Goal: Task Accomplishment & Management: Manage account settings

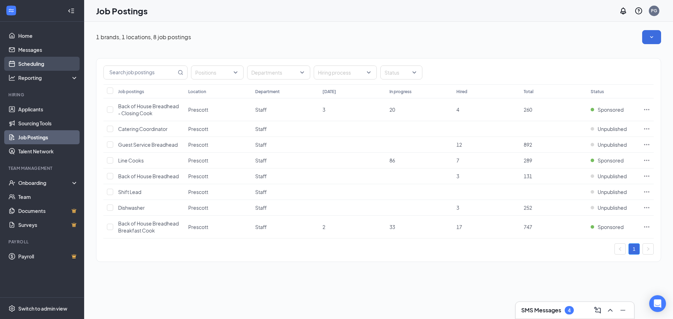
click at [27, 62] on link "Scheduling" at bounding box center [48, 64] width 60 height 14
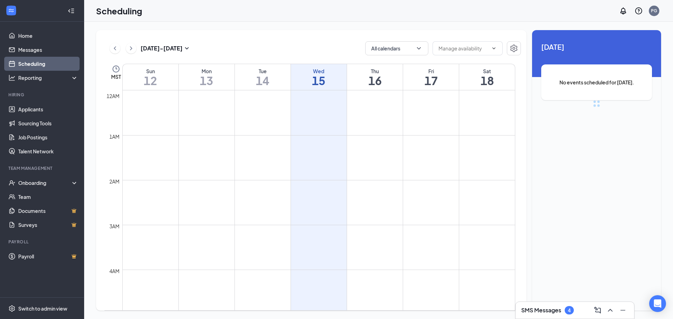
scroll to position [345, 0]
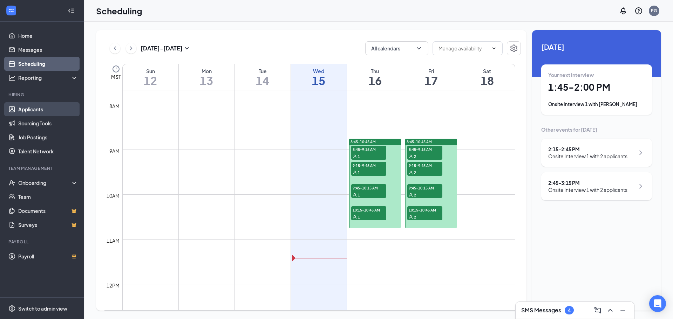
click at [23, 108] on link "Applicants" at bounding box center [48, 109] width 60 height 14
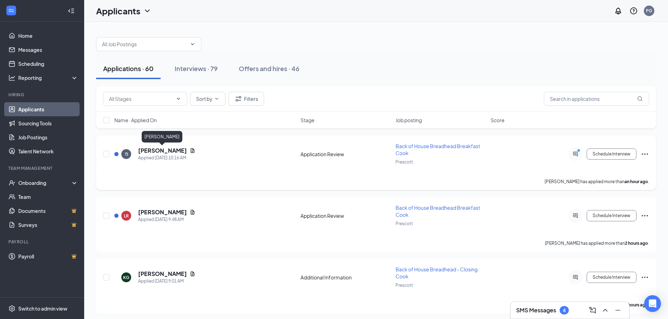
click at [177, 151] on h5 "[PERSON_NAME]" at bounding box center [162, 151] width 49 height 8
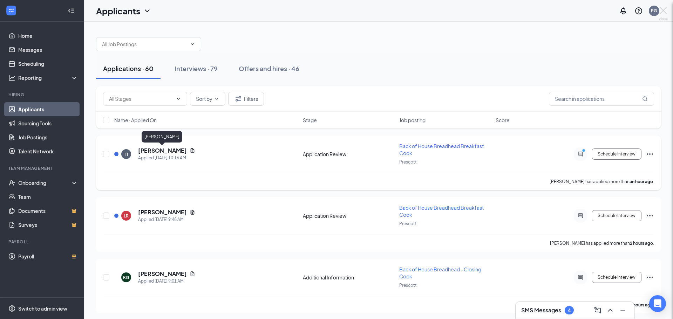
click at [177, 151] on div at bounding box center [336, 159] width 673 height 319
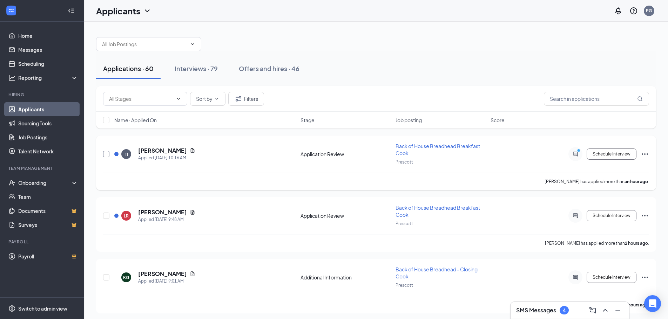
click at [106, 151] on input "checkbox" at bounding box center [106, 154] width 6 height 6
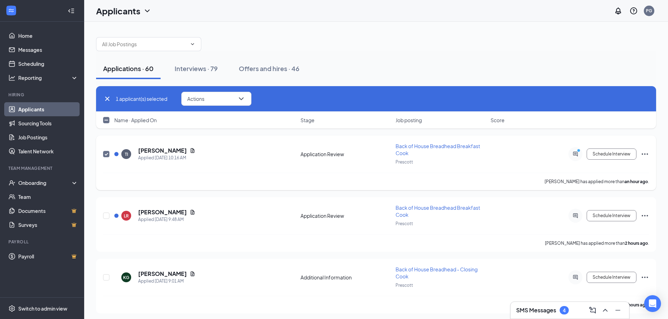
click at [106, 151] on input "checkbox" at bounding box center [106, 154] width 6 height 6
checkbox input "false"
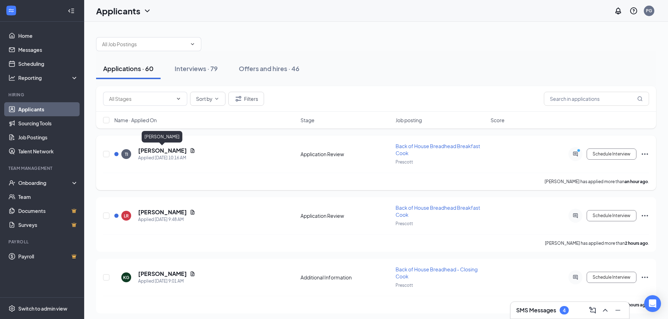
click at [167, 154] on h5 "[PERSON_NAME]" at bounding box center [162, 151] width 49 height 8
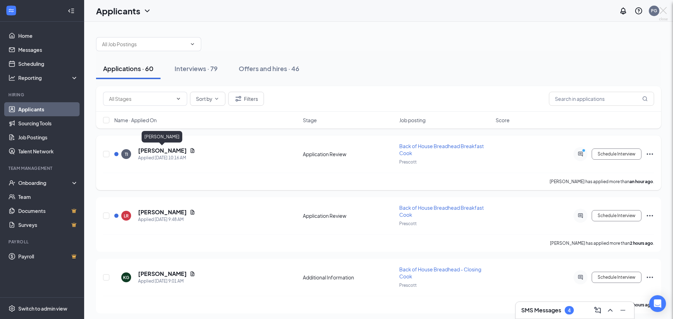
click at [167, 154] on div "TI [PERSON_NAME] Back of House Breadhead Breakfast Cook at Prescott Add a tag A…" at bounding box center [336, 159] width 673 height 319
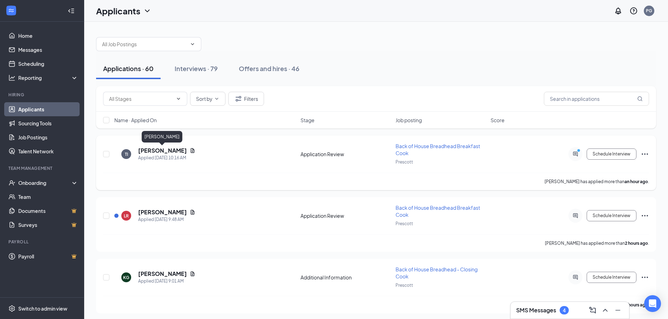
click at [169, 149] on h5 "[PERSON_NAME]" at bounding box center [162, 151] width 49 height 8
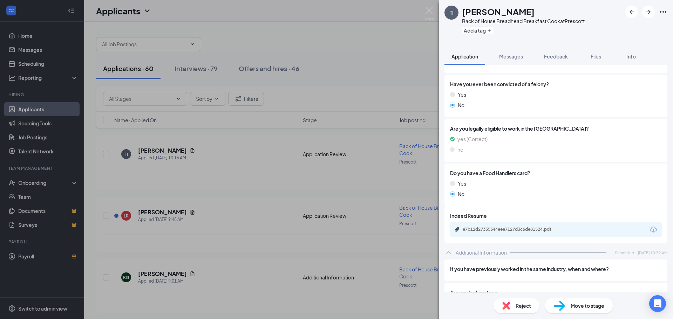
scroll to position [491, 0]
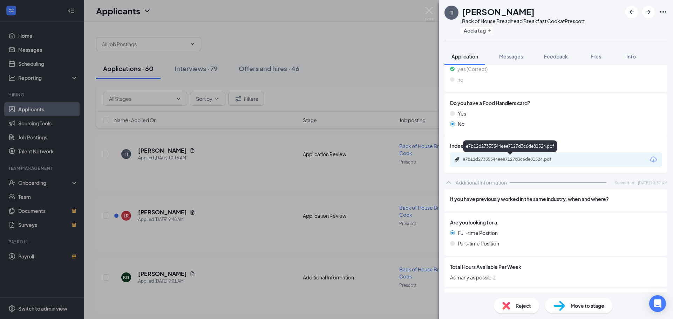
click at [469, 159] on div "e7b12d27335344eee7127d3c6de81524.pdf" at bounding box center [512, 160] width 98 height 6
click at [408, 47] on div "TI [PERSON_NAME] Back of House Breadhead Breakfast Cook at Prescott Add a tag A…" at bounding box center [336, 159] width 673 height 319
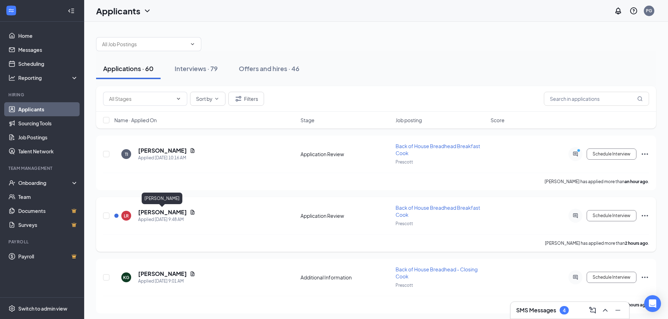
click at [152, 211] on h5 "[PERSON_NAME]" at bounding box center [162, 213] width 49 height 8
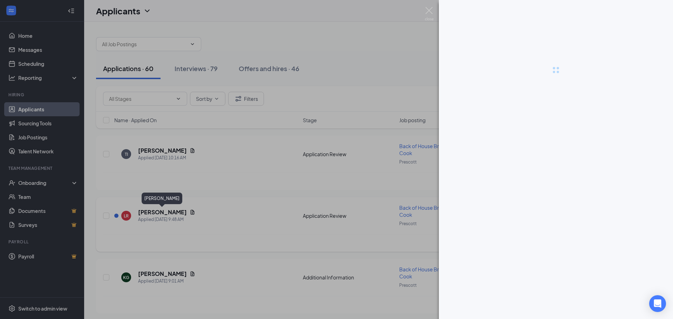
click at [152, 211] on div at bounding box center [336, 159] width 673 height 319
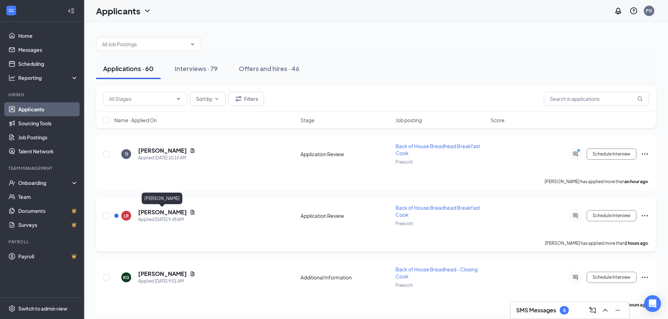
click at [156, 213] on h5 "[PERSON_NAME]" at bounding box center [162, 213] width 49 height 8
click at [161, 210] on h5 "[PERSON_NAME]" at bounding box center [162, 213] width 49 height 8
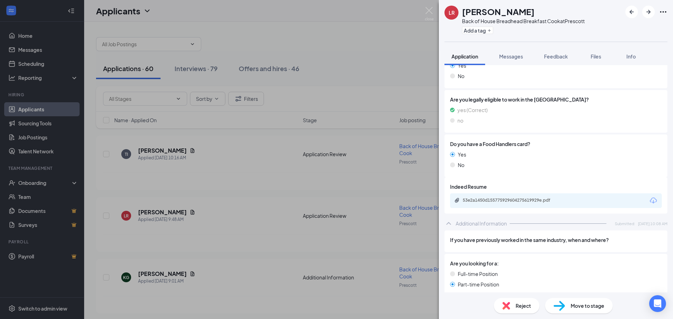
scroll to position [491, 0]
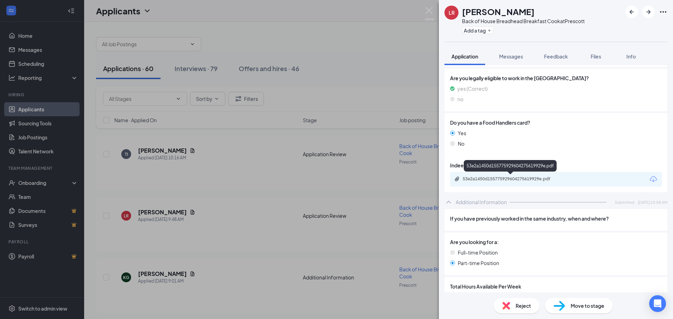
click at [503, 178] on div "53e2a1450d155775929604275619929e.pdf" at bounding box center [512, 179] width 98 height 6
